Goal: Complete application form

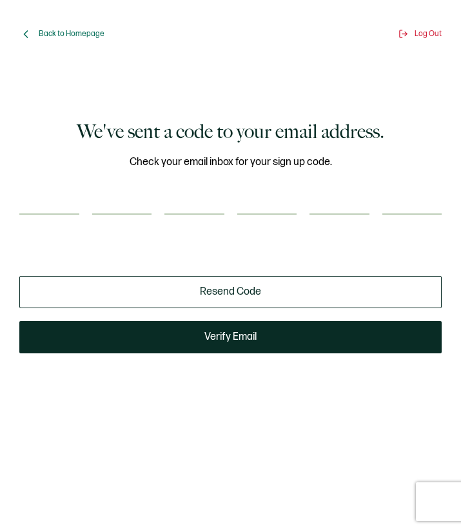
click at [56, 199] on input "number" at bounding box center [49, 204] width 60 height 22
type input "1"
type input "2"
type input "1"
type input "3"
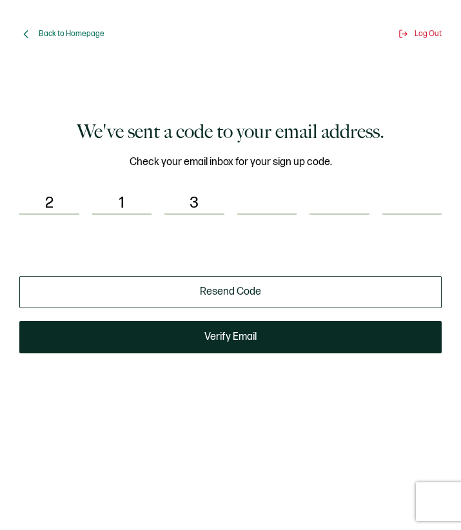
type input "2"
type input "1"
type input "4"
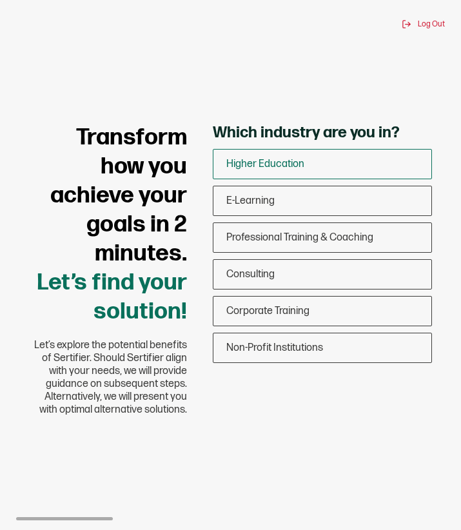
click at [290, 173] on div "Higher Education" at bounding box center [323, 164] width 218 height 30
click at [0, 0] on input "Higher Education" at bounding box center [0, 0] width 0 height 0
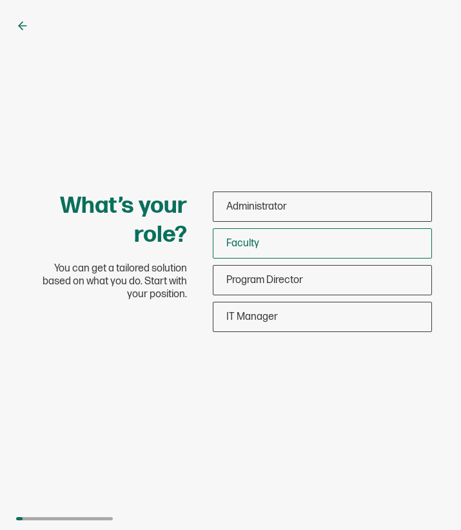
click at [270, 250] on div "Faculty" at bounding box center [323, 243] width 218 height 30
click at [0, 0] on input "Faculty" at bounding box center [0, 0] width 0 height 0
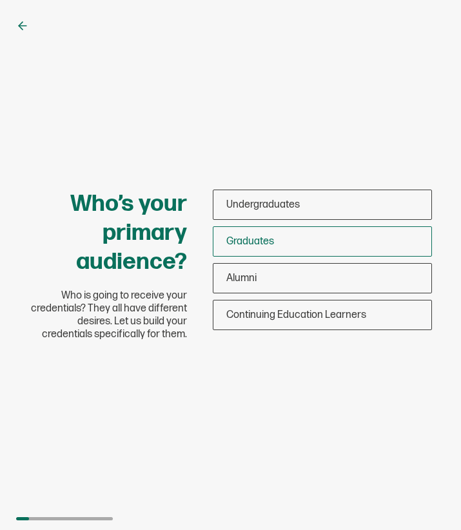
click at [268, 233] on div "Graduates" at bounding box center [323, 241] width 218 height 30
click at [0, 0] on input "Graduates" at bounding box center [0, 0] width 0 height 0
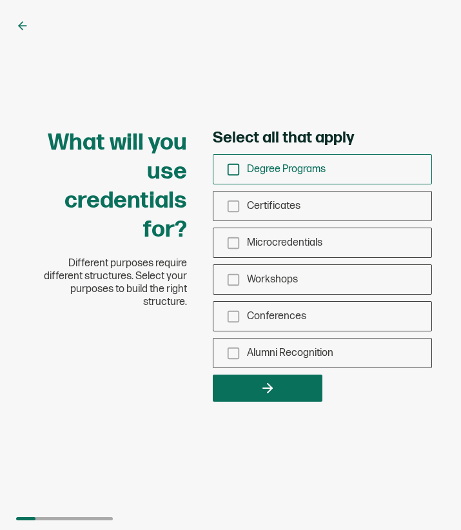
click at [275, 174] on span "Degree Programs" at bounding box center [286, 169] width 79 height 12
click at [0, 0] on input "Degree Programs" at bounding box center [0, 0] width 0 height 0
click at [277, 203] on span "Certificates" at bounding box center [274, 206] width 54 height 12
click at [0, 0] on input "Certificates" at bounding box center [0, 0] width 0 height 0
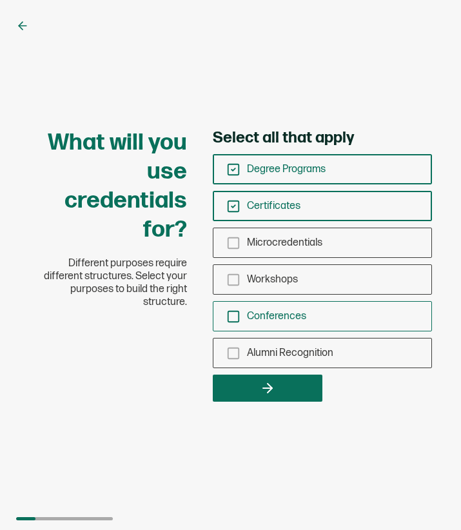
click at [253, 316] on span "Conferences" at bounding box center [276, 316] width 59 height 12
click at [0, 0] on input "Conferences" at bounding box center [0, 0] width 0 height 0
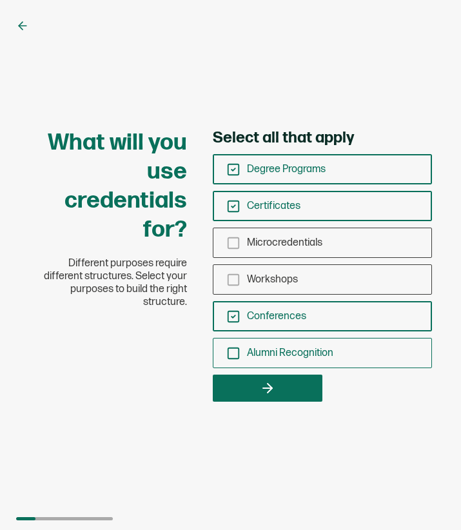
click at [248, 348] on span "Alumni Recognition" at bounding box center [290, 353] width 86 height 12
click at [0, 0] on input "Alumni Recognition" at bounding box center [0, 0] width 0 height 0
click at [269, 387] on icon "button" at bounding box center [267, 388] width 15 height 15
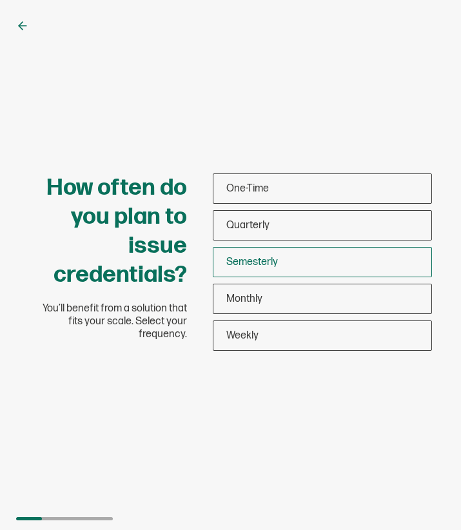
click at [245, 259] on span "Semesterly" at bounding box center [252, 262] width 52 height 12
click at [0, 0] on input "Semesterly" at bounding box center [0, 0] width 0 height 0
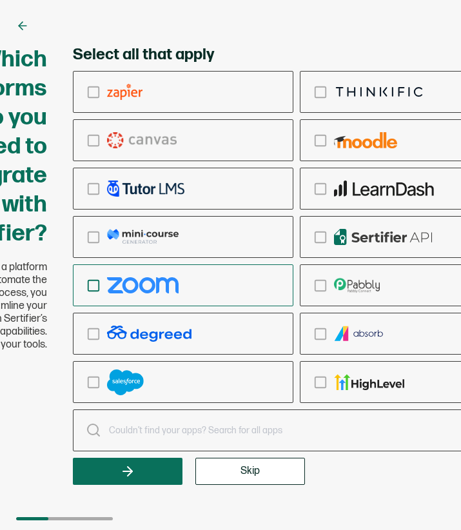
click at [159, 283] on img "checkbox-group" at bounding box center [143, 285] width 72 height 16
click at [0, 0] on input "checkbox-group" at bounding box center [0, 0] width 0 height 0
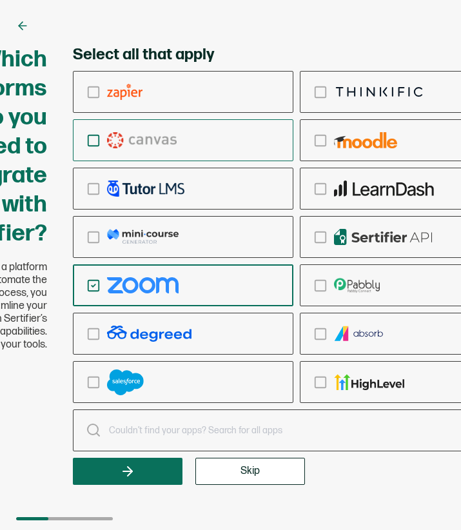
click at [190, 145] on div "checkbox-group" at bounding box center [183, 140] width 219 height 30
click at [0, 0] on input "checkbox-group" at bounding box center [0, 0] width 0 height 0
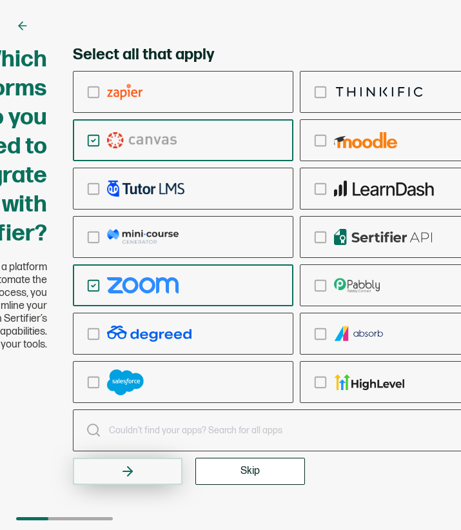
click at [152, 474] on button "button" at bounding box center [128, 471] width 110 height 27
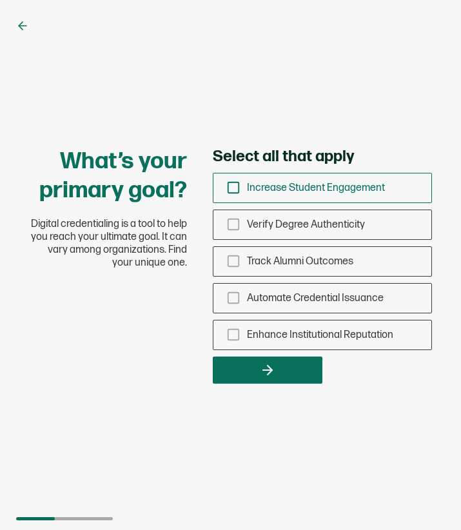
click at [325, 190] on span "Increase Student Engagement" at bounding box center [316, 188] width 138 height 12
click at [0, 0] on input "Increase Student Engagement" at bounding box center [0, 0] width 0 height 0
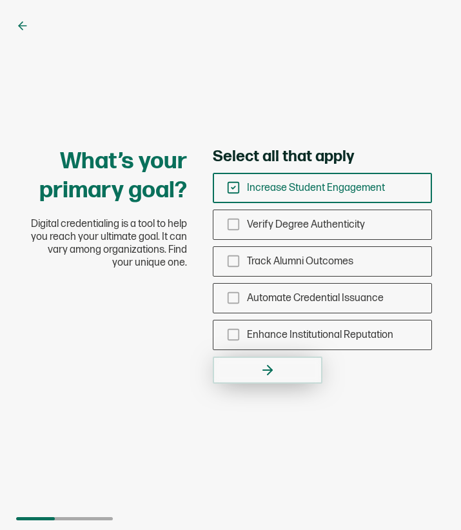
click at [286, 374] on button "button" at bounding box center [268, 370] width 110 height 27
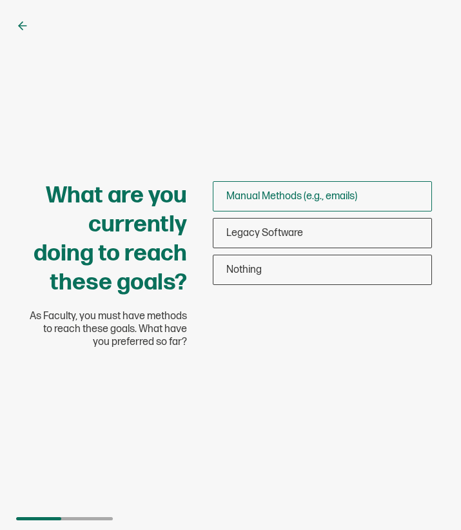
click at [302, 201] on span "Manual Methods (e.g., emails)" at bounding box center [291, 196] width 131 height 12
click at [0, 0] on input "Manual Methods (e.g., emails)" at bounding box center [0, 0] width 0 height 0
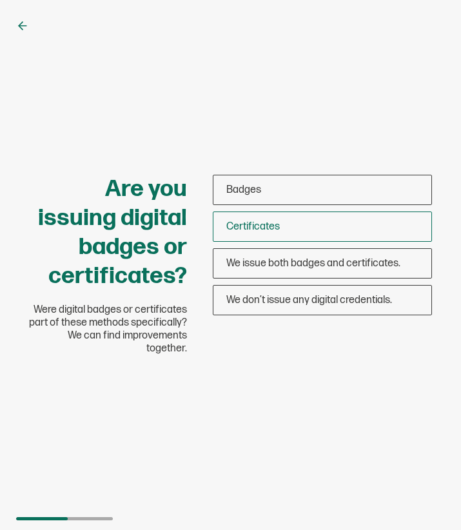
click at [283, 239] on div "Certificates" at bounding box center [323, 227] width 218 height 30
click at [0, 0] on input "Certificates" at bounding box center [0, 0] width 0 height 0
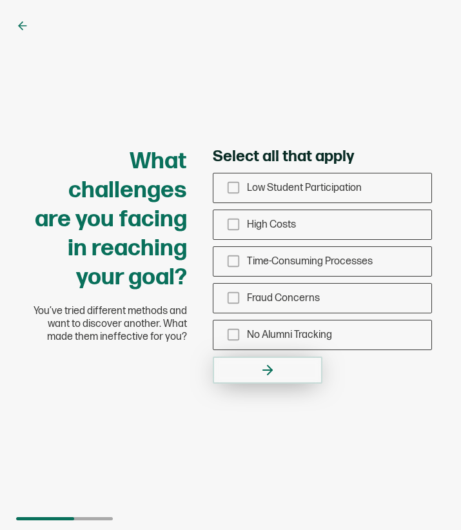
click at [270, 364] on icon "button" at bounding box center [267, 370] width 15 height 15
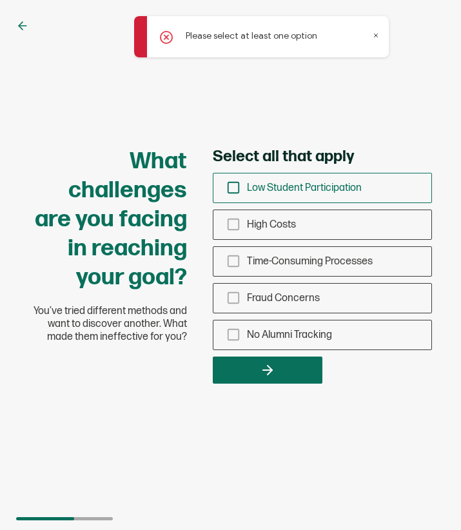
click at [325, 189] on span "Low Student Participation" at bounding box center [304, 188] width 115 height 12
click at [0, 0] on input "Low Student Participation" at bounding box center [0, 0] width 0 height 0
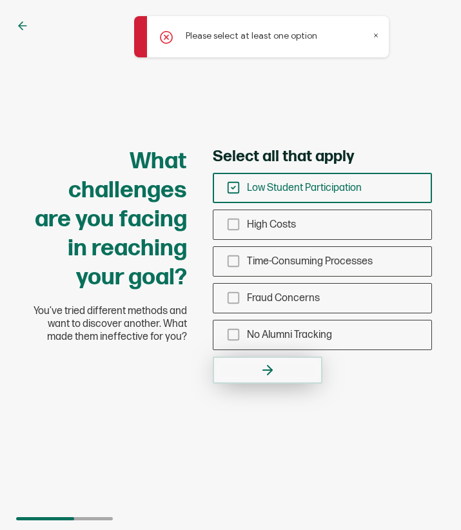
click at [294, 369] on button "button" at bounding box center [268, 370] width 110 height 27
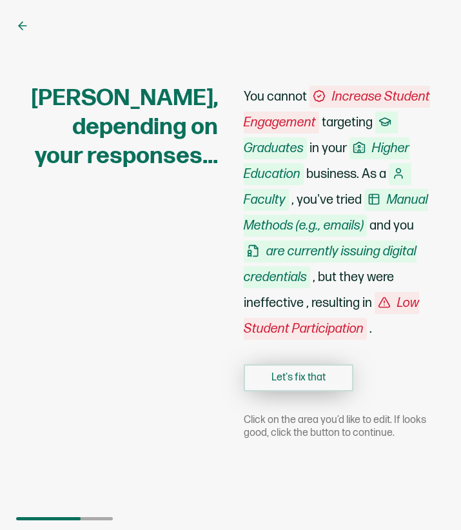
click at [312, 374] on button "Let's fix that" at bounding box center [299, 378] width 110 height 27
